Goal: Transaction & Acquisition: Purchase product/service

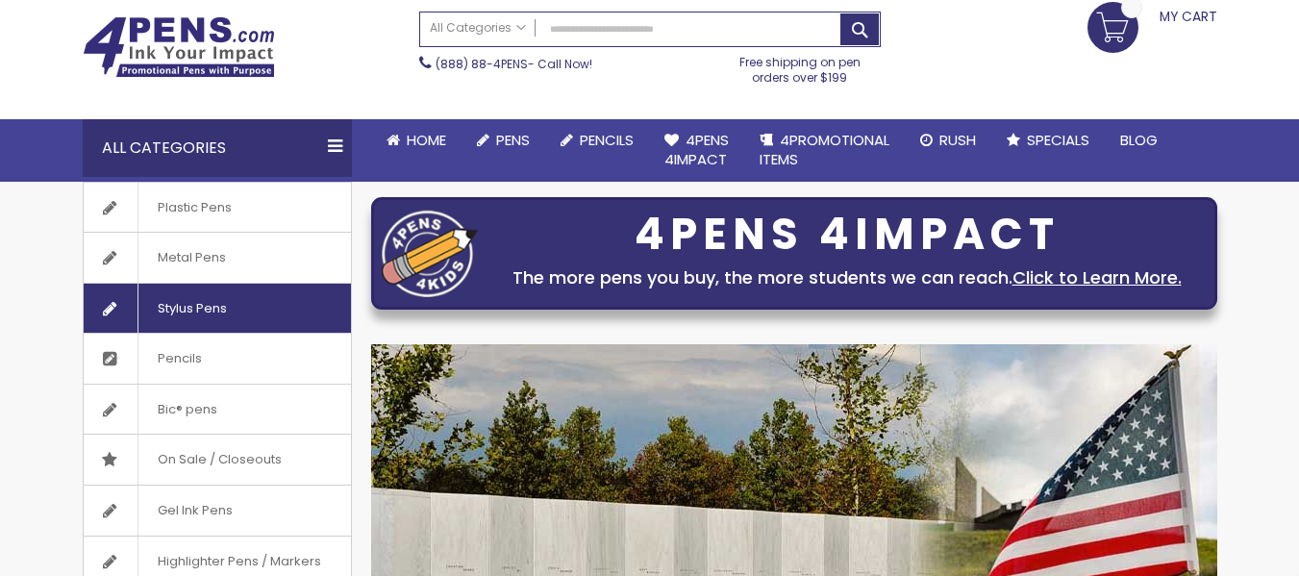
click at [201, 304] on span "Stylus Pens" at bounding box center [191, 309] width 109 height 50
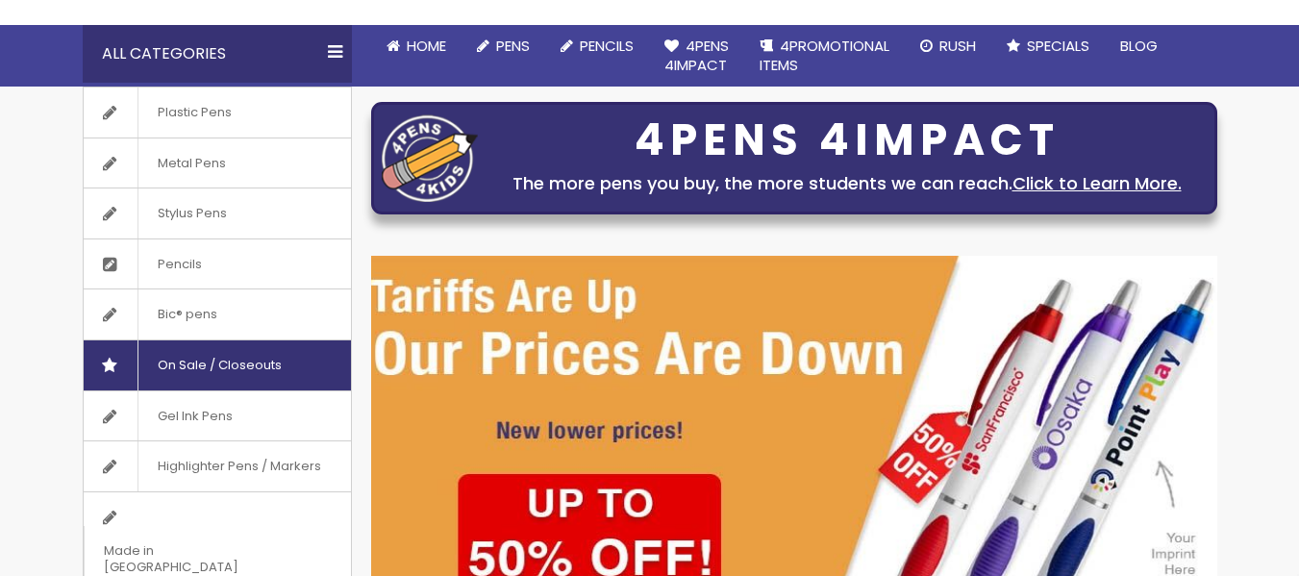
click at [198, 364] on span "On Sale / Closeouts" at bounding box center [218, 365] width 163 height 50
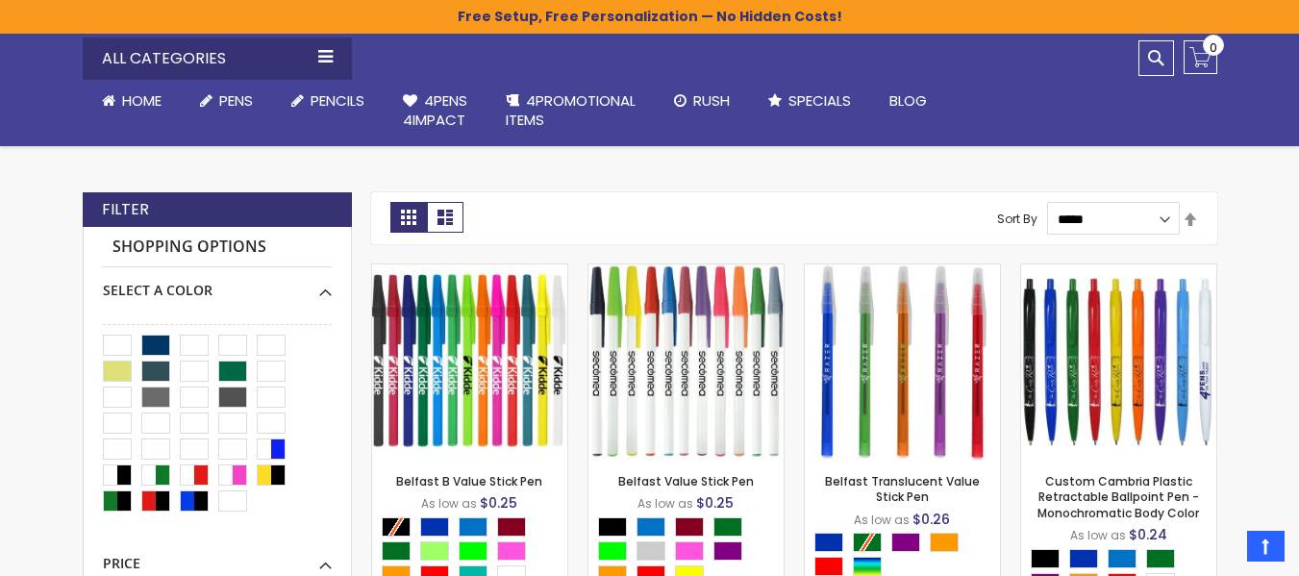
scroll to position [481, 0]
